Goal: Task Accomplishment & Management: Manage account settings

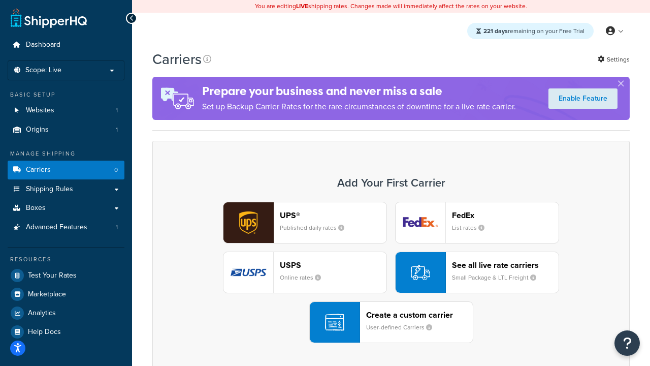
click at [391, 272] on div "UPS® Published daily rates FedEx List rates USPS Online rates See all live rate…" at bounding box center [391, 272] width 456 height 141
click at [505, 215] on header "FedEx" at bounding box center [505, 215] width 107 height 10
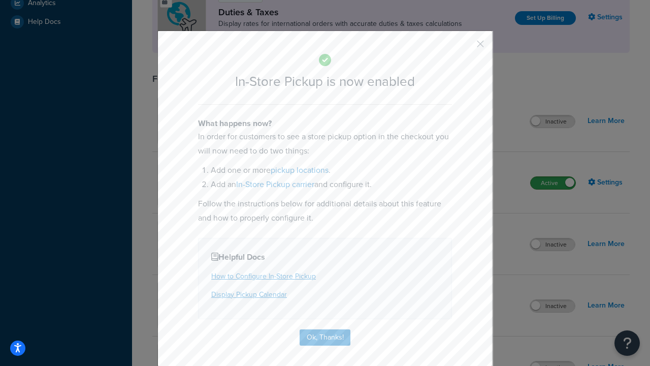
scroll to position [348, 0]
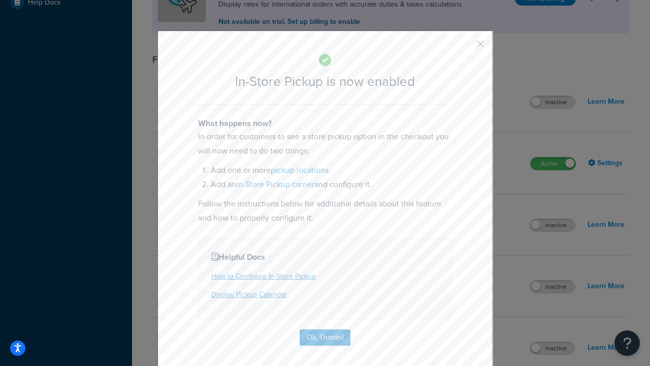
click at [465, 47] on button "button" at bounding box center [465, 47] width 3 height 3
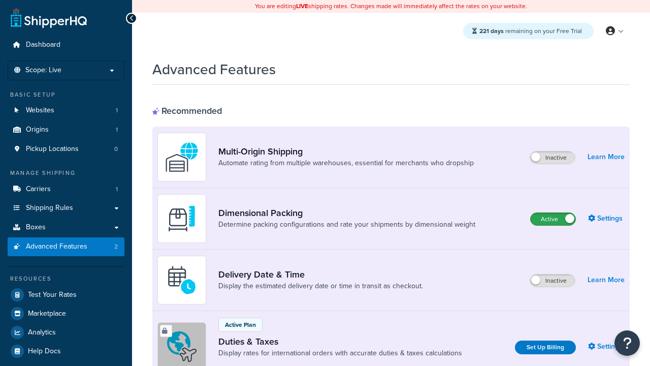
click at [553, 219] on label "Active" at bounding box center [553, 219] width 45 height 12
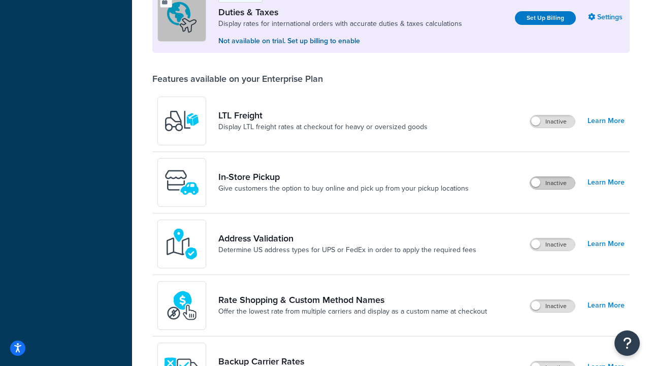
scroll to position [310, 0]
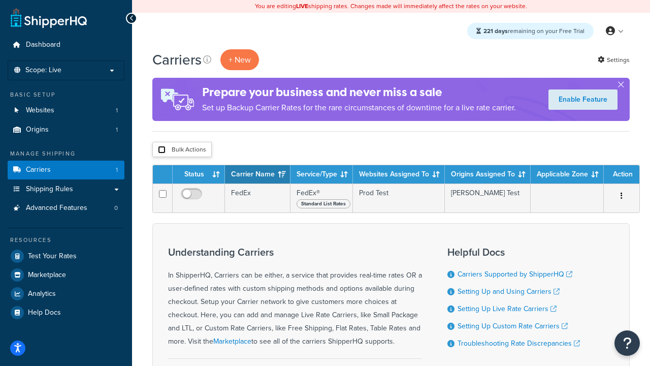
click at [161, 150] on input "checkbox" at bounding box center [162, 150] width 8 height 8
checkbox input "true"
click at [0, 0] on button "Delete" at bounding box center [0, 0] width 0 height 0
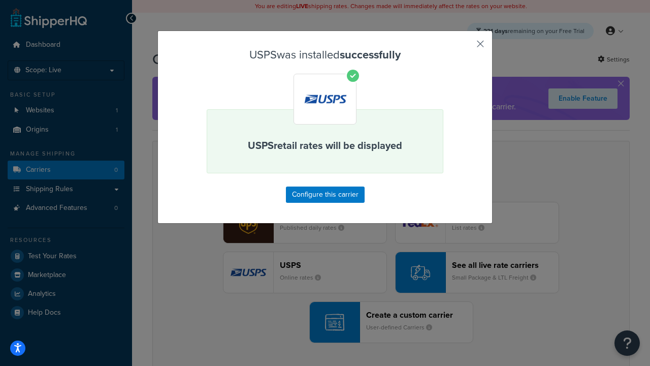
click at [465, 47] on button "button" at bounding box center [465, 47] width 3 height 3
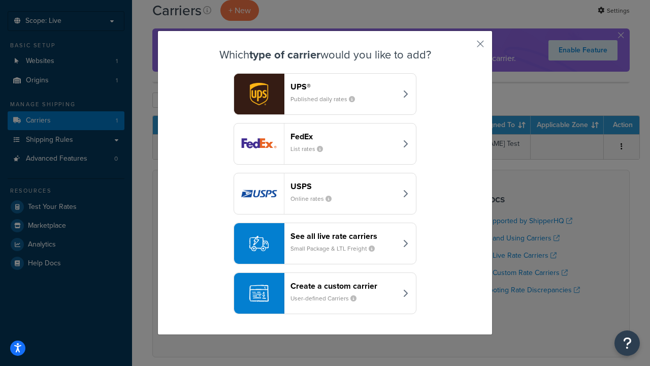
click at [325, 243] on div "See all live rate carriers Small Package & LTL Freight" at bounding box center [343, 243] width 106 height 24
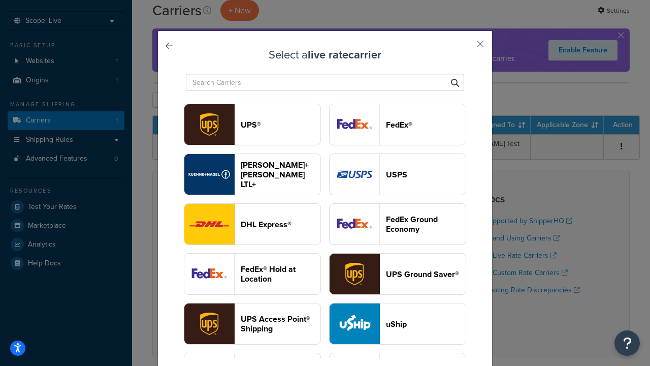
click at [280, 124] on header "UPS®" at bounding box center [281, 125] width 80 height 10
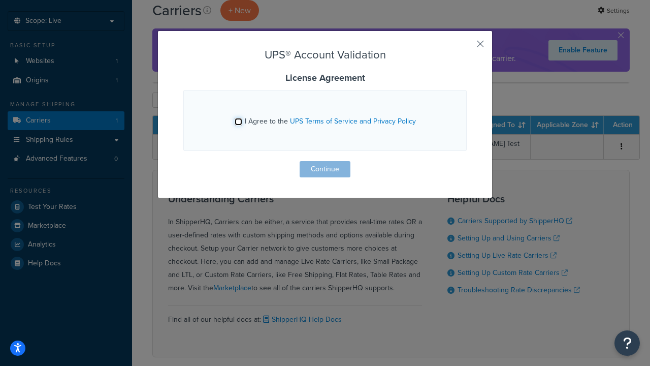
click at [238, 121] on input "I Agree to the UPS Terms of Service and Privacy Policy" at bounding box center [239, 122] width 8 height 8
checkbox input "true"
click at [325, 169] on button "Continue" at bounding box center [325, 169] width 51 height 16
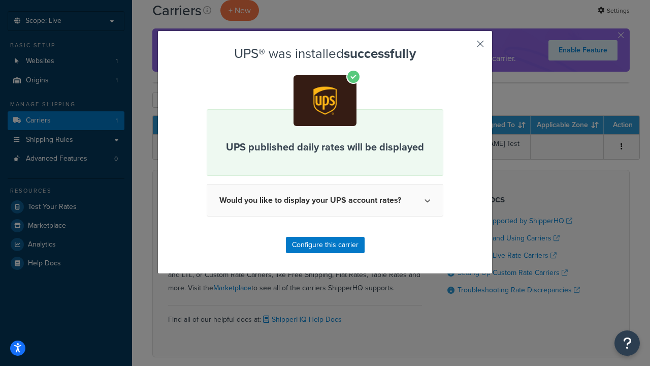
click at [465, 47] on button "button" at bounding box center [465, 47] width 3 height 3
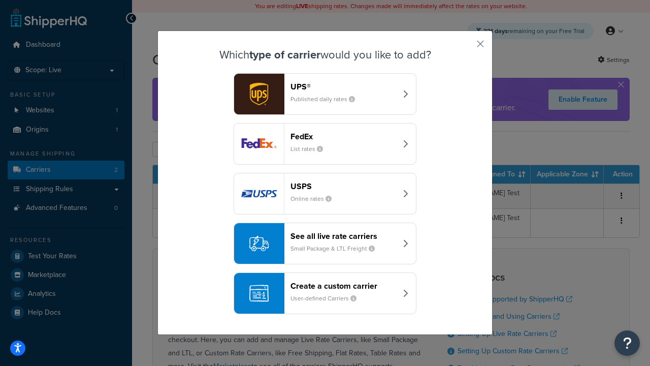
click at [343, 136] on header "FedEx" at bounding box center [343, 137] width 106 height 10
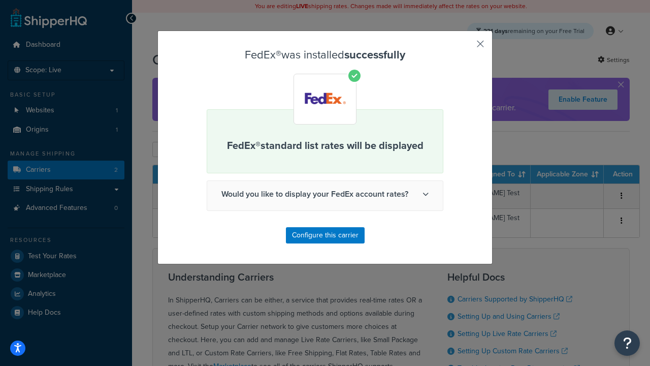
click at [465, 47] on button "button" at bounding box center [465, 47] width 3 height 3
